Goal: Information Seeking & Learning: Understand process/instructions

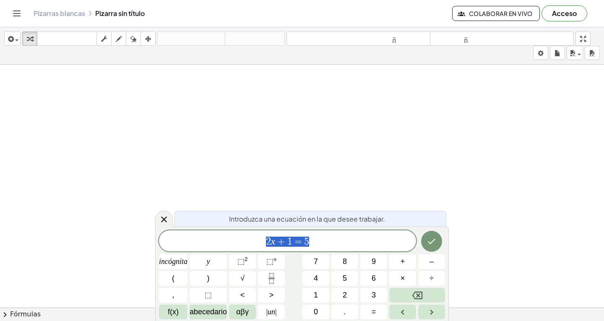
click at [435, 243] on icon "Hecho" at bounding box center [432, 241] width 10 height 10
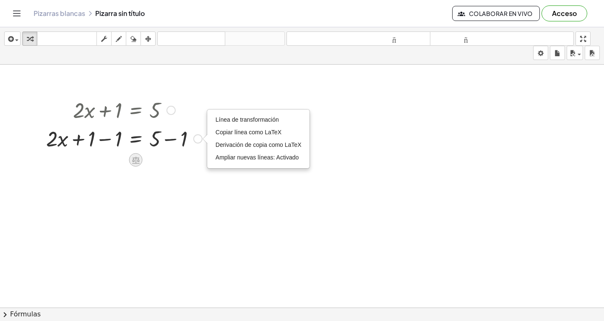
click at [138, 156] on icon at bounding box center [135, 160] width 9 height 9
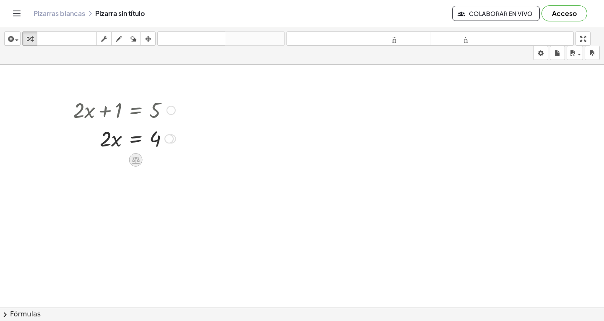
click at [139, 156] on icon at bounding box center [135, 160] width 9 height 9
click at [571, 12] on font "Acceso" at bounding box center [564, 13] width 25 height 9
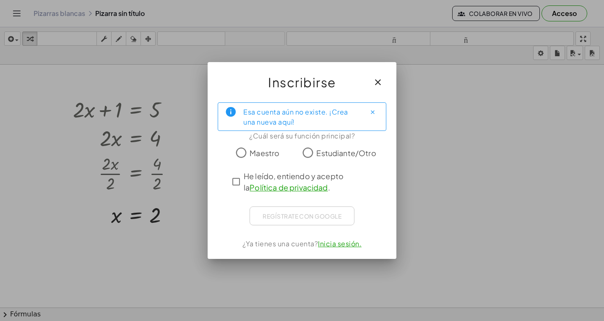
click at [250, 152] on font "Maestro" at bounding box center [265, 153] width 30 height 10
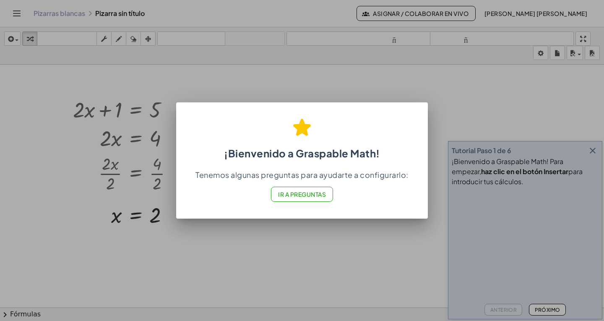
click at [322, 196] on font "Ir a Preguntas" at bounding box center [302, 194] width 48 height 8
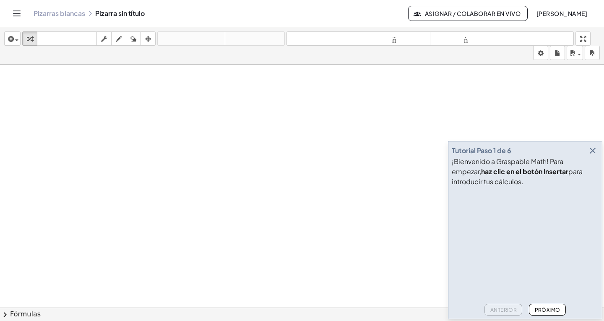
click at [472, 240] on video at bounding box center [515, 221] width 126 height 63
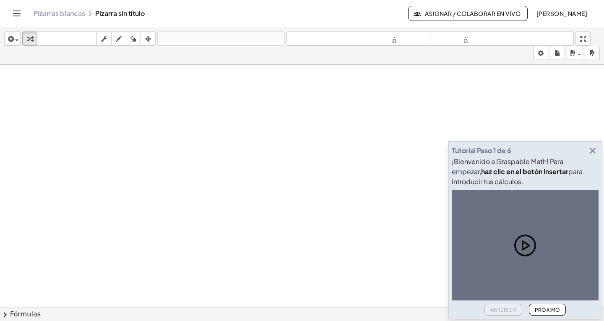
click at [545, 313] on font "Próximo" at bounding box center [548, 310] width 26 height 6
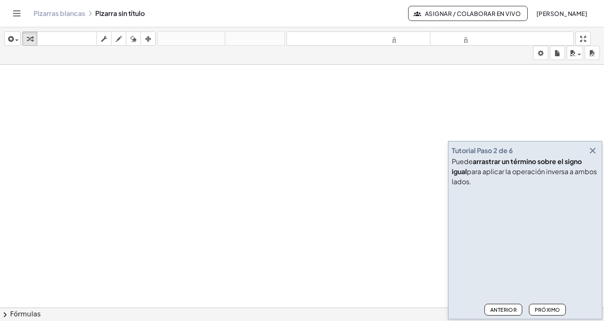
click at [548, 313] on font "Próximo" at bounding box center [548, 310] width 26 height 6
click at [547, 313] on font "Próximo" at bounding box center [548, 310] width 26 height 6
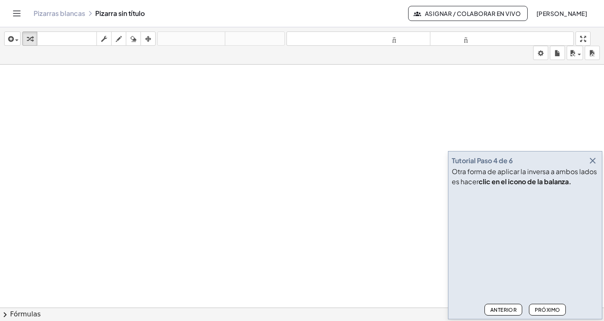
click at [551, 313] on font "Próximo" at bounding box center [548, 310] width 26 height 6
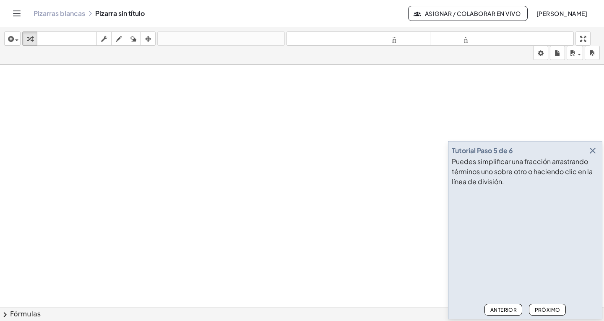
click at [551, 313] on font "Próximo" at bounding box center [548, 310] width 26 height 6
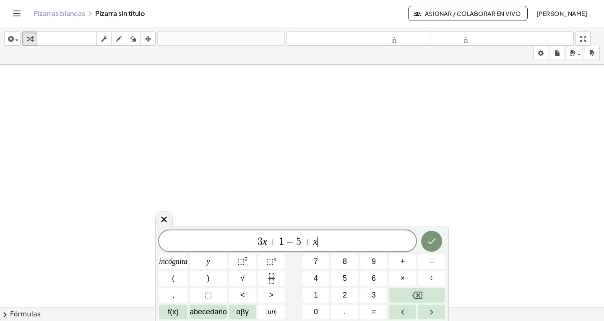
click at [429, 242] on icon "Hecho" at bounding box center [432, 241] width 8 height 5
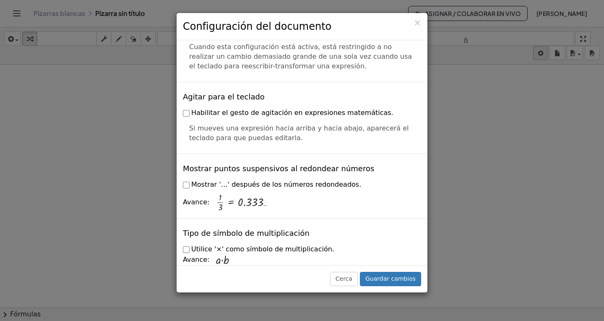
scroll to position [2022, 0]
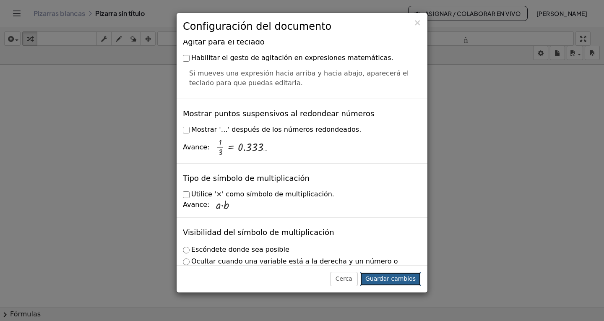
click at [400, 282] on font "Guardar cambios" at bounding box center [390, 278] width 50 height 7
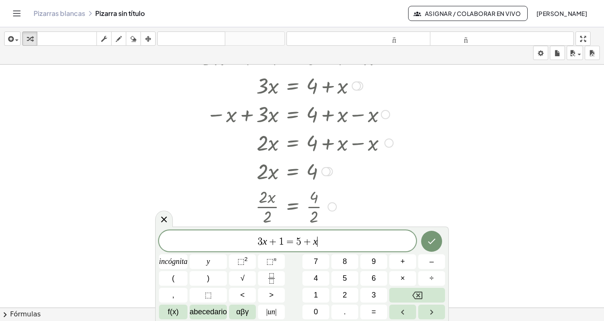
scroll to position [150, 0]
